Goal: Use online tool/utility

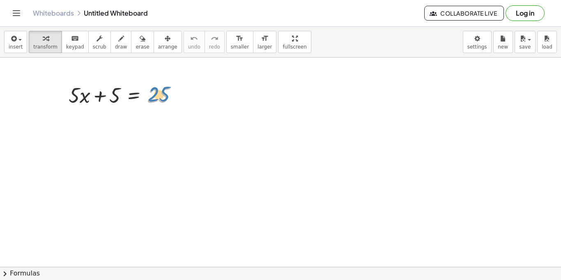
click at [170, 83] on div at bounding box center [125, 95] width 123 height 28
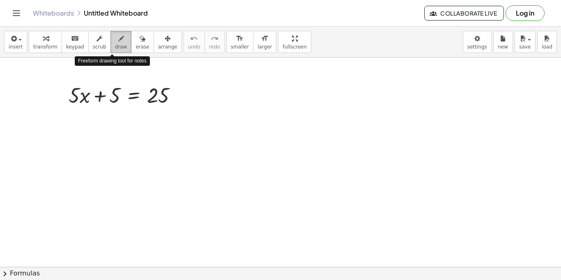
click at [115, 38] on div "button" at bounding box center [121, 38] width 12 height 10
drag, startPoint x: 115, startPoint y: 99, endPoint x: 114, endPoint y: 104, distance: 4.9
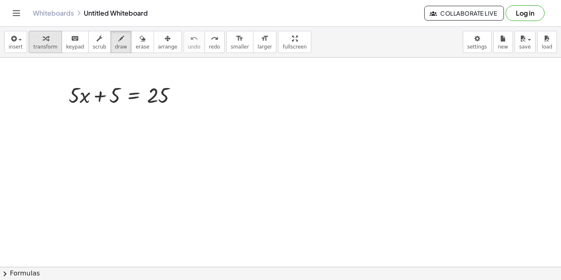
click at [48, 38] on div "button" at bounding box center [45, 38] width 24 height 10
drag, startPoint x: 116, startPoint y: 98, endPoint x: 116, endPoint y: 118, distance: 19.7
drag, startPoint x: 117, startPoint y: 100, endPoint x: 195, endPoint y: 100, distance: 78.4
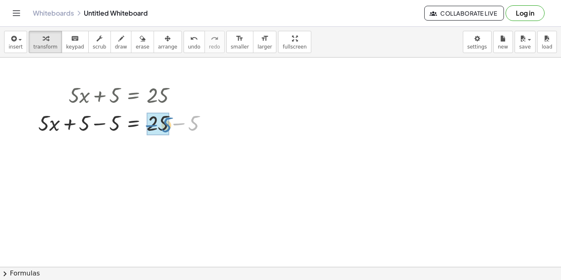
drag, startPoint x: 194, startPoint y: 125, endPoint x: 165, endPoint y: 127, distance: 29.6
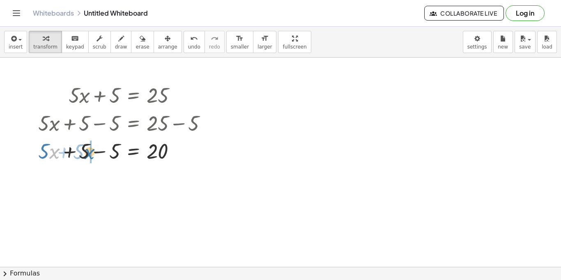
drag, startPoint x: 52, startPoint y: 158, endPoint x: 85, endPoint y: 158, distance: 33.7
click at [85, 158] on div at bounding box center [126, 150] width 184 height 28
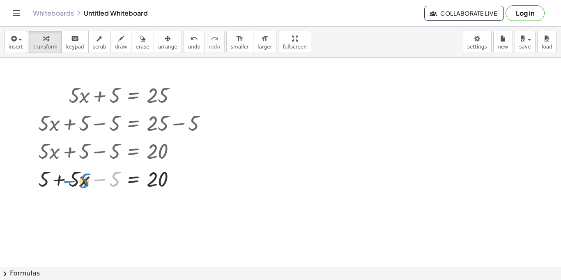
drag, startPoint x: 116, startPoint y: 181, endPoint x: 85, endPoint y: 183, distance: 30.8
click at [85, 183] on div at bounding box center [126, 178] width 184 height 28
drag, startPoint x: 151, startPoint y: 183, endPoint x: 38, endPoint y: 182, distance: 113.0
click at [38, 182] on div "+ · 5 · x + 5 = 25 + · 5 · x + 5 − 5 = + 25 − 5 + · 5 · x + 5 − 5 = 20 20 + · 5…" at bounding box center [123, 136] width 194 height 116
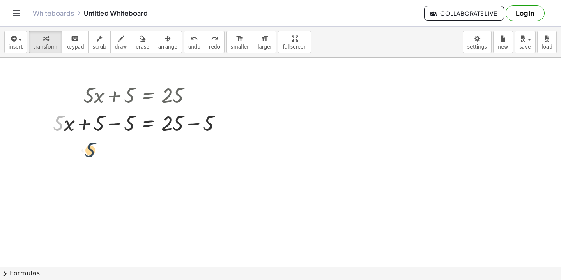
drag, startPoint x: 60, startPoint y: 129, endPoint x: 98, endPoint y: 160, distance: 49.6
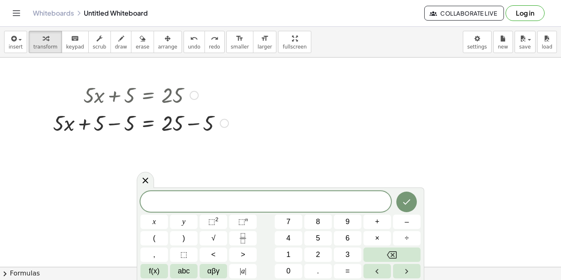
click at [62, 129] on div at bounding box center [141, 122] width 184 height 28
drag, startPoint x: 68, startPoint y: 128, endPoint x: 71, endPoint y: 132, distance: 5.5
click at [71, 132] on div at bounding box center [141, 122] width 184 height 28
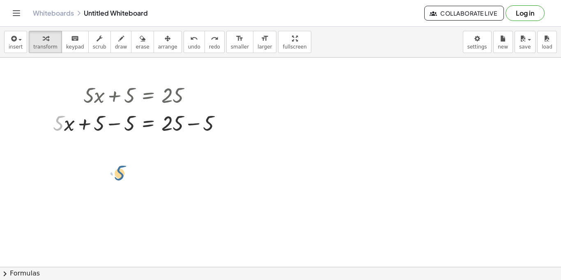
drag, startPoint x: 55, startPoint y: 122, endPoint x: 120, endPoint y: 173, distance: 82.2
drag, startPoint x: 169, startPoint y: 124, endPoint x: 168, endPoint y: 158, distance: 33.7
drag, startPoint x: 208, startPoint y: 126, endPoint x: 210, endPoint y: 156, distance: 30.4
drag, startPoint x: 99, startPoint y: 124, endPoint x: 62, endPoint y: 128, distance: 36.7
click at [165, 122] on div at bounding box center [141, 122] width 184 height 28
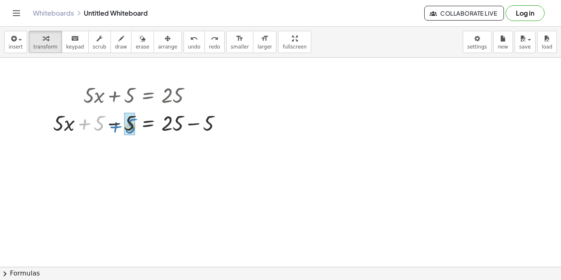
drag, startPoint x: 101, startPoint y: 126, endPoint x: 133, endPoint y: 129, distance: 31.8
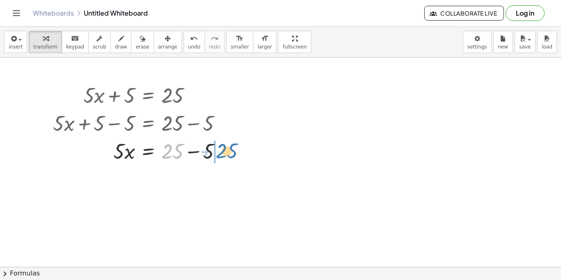
drag, startPoint x: 179, startPoint y: 152, endPoint x: 228, endPoint y: 152, distance: 49.7
click at [228, 152] on div at bounding box center [141, 150] width 184 height 28
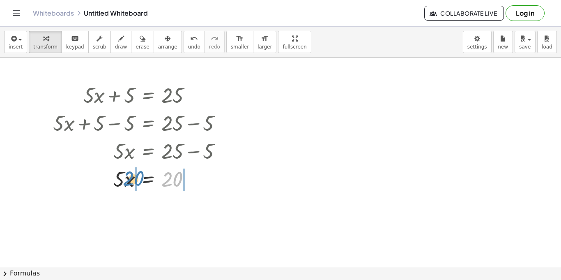
drag, startPoint x: 166, startPoint y: 184, endPoint x: 118, endPoint y: 184, distance: 47.2
click at [118, 184] on div at bounding box center [141, 178] width 184 height 28
click at [148, 199] on icon at bounding box center [148, 199] width 7 height 7
click at [164, 203] on span "÷" at bounding box center [165, 200] width 5 height 12
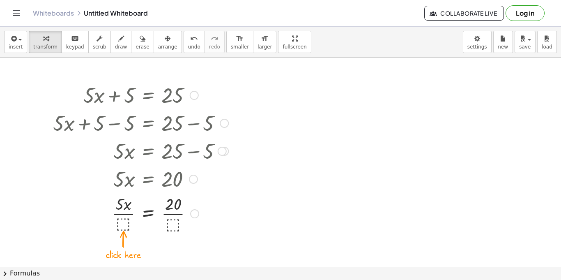
click at [122, 223] on div at bounding box center [141, 212] width 184 height 41
click at [174, 216] on div at bounding box center [141, 212] width 184 height 41
